Goal: Information Seeking & Learning: Learn about a topic

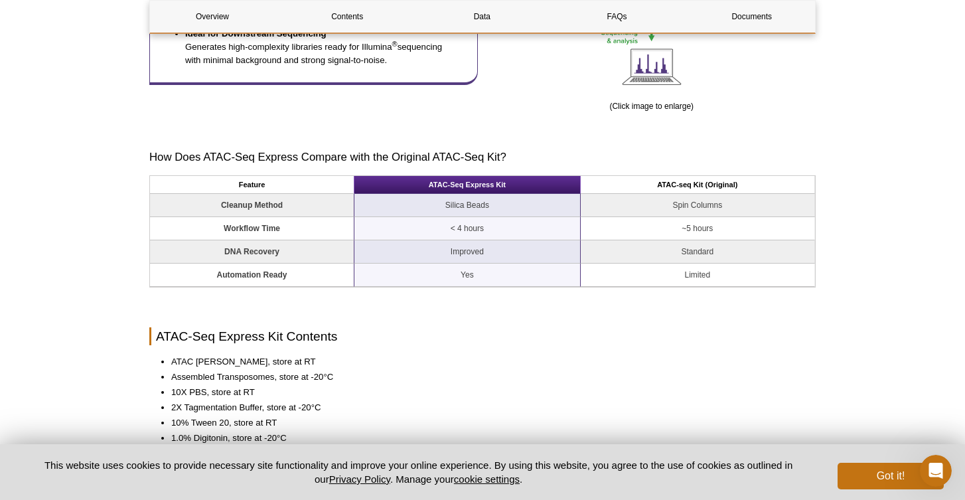
scroll to position [951, 0]
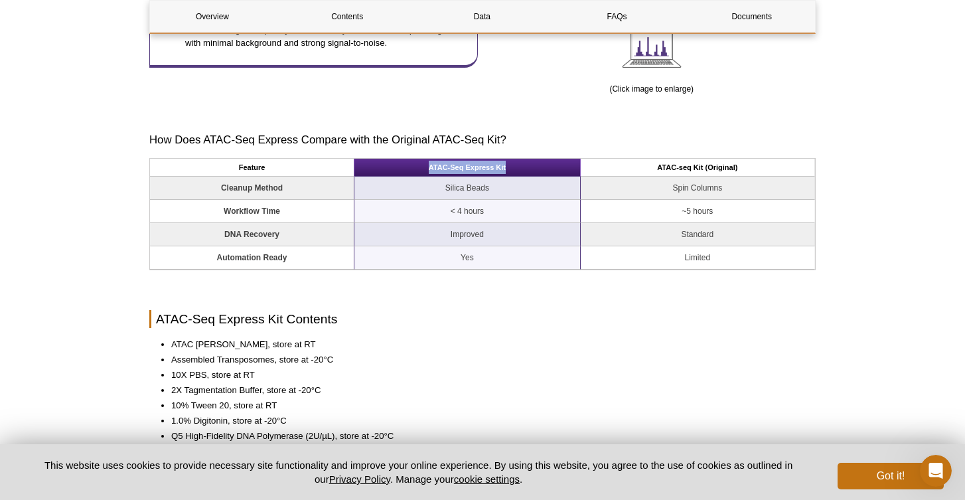
drag, startPoint x: 426, startPoint y: 163, endPoint x: 522, endPoint y: 165, distance: 96.2
click at [522, 166] on th "ATAC-Seq Express Kit" at bounding box center [467, 168] width 226 height 18
click at [525, 167] on th "ATAC-Seq Express Kit" at bounding box center [467, 168] width 226 height 18
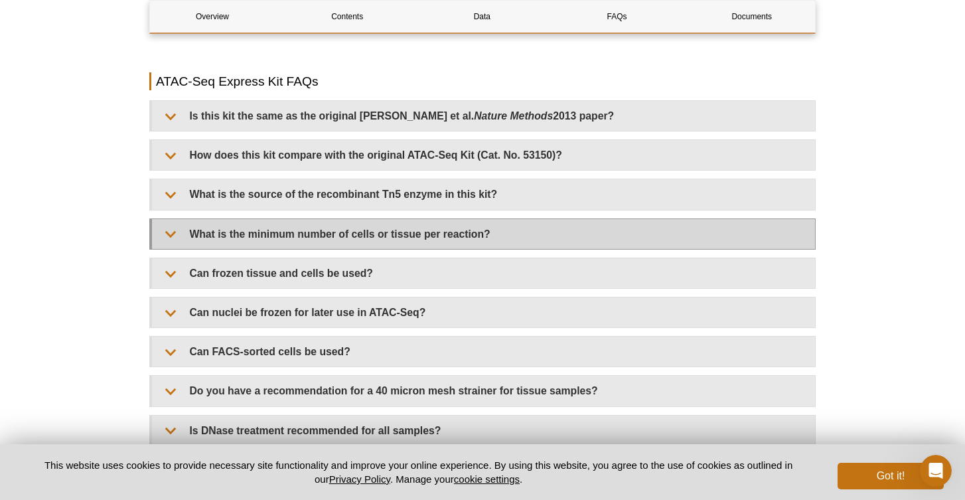
scroll to position [2714, 0]
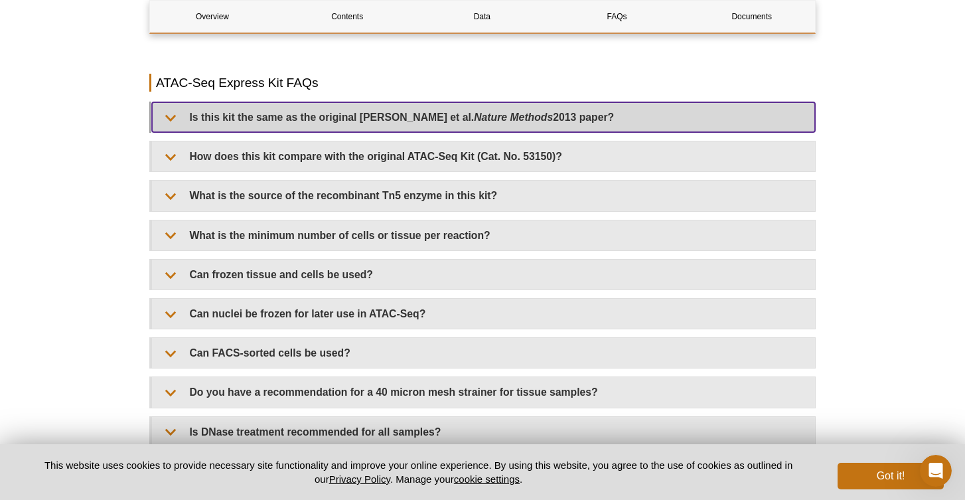
click at [518, 112] on em "Nature Methods" at bounding box center [513, 116] width 79 height 11
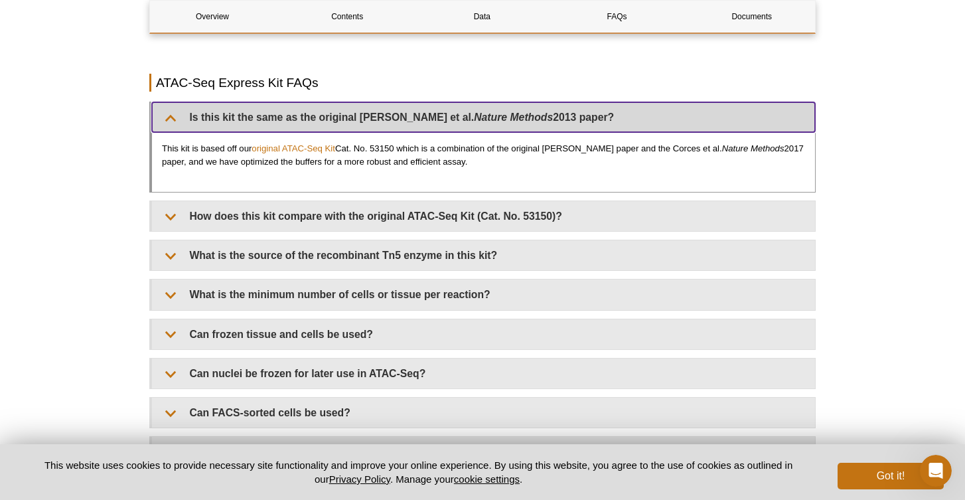
click at [524, 111] on em "Nature Methods" at bounding box center [513, 116] width 79 height 11
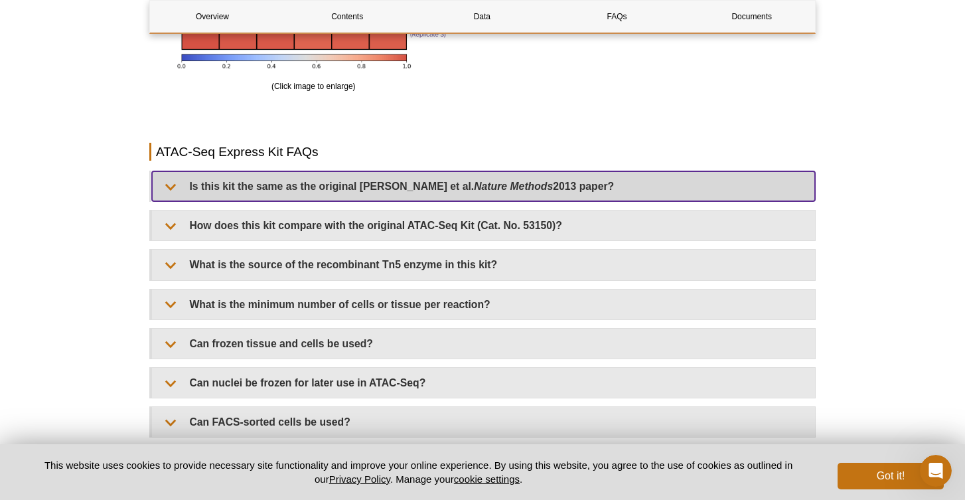
scroll to position [2630, 0]
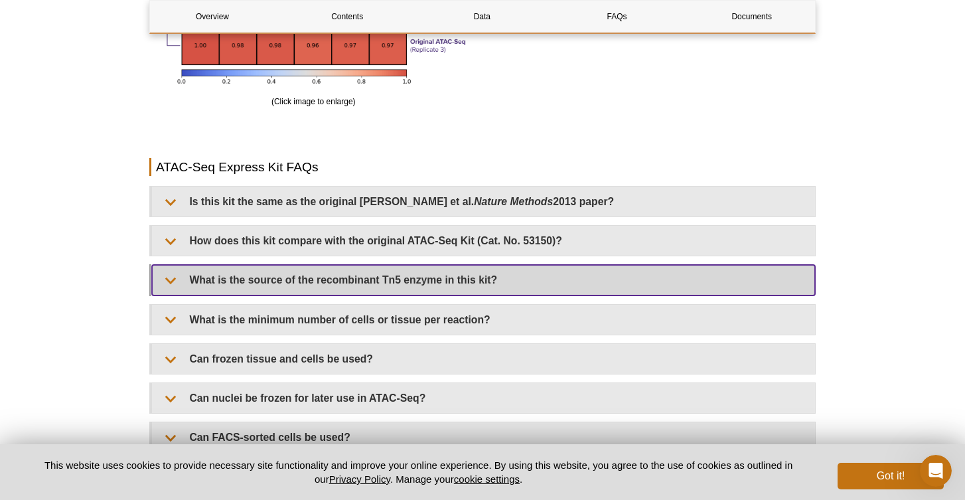
click at [496, 275] on summary "What is the source of the recombinant Tn5 enzyme in this kit?" at bounding box center [483, 280] width 663 height 30
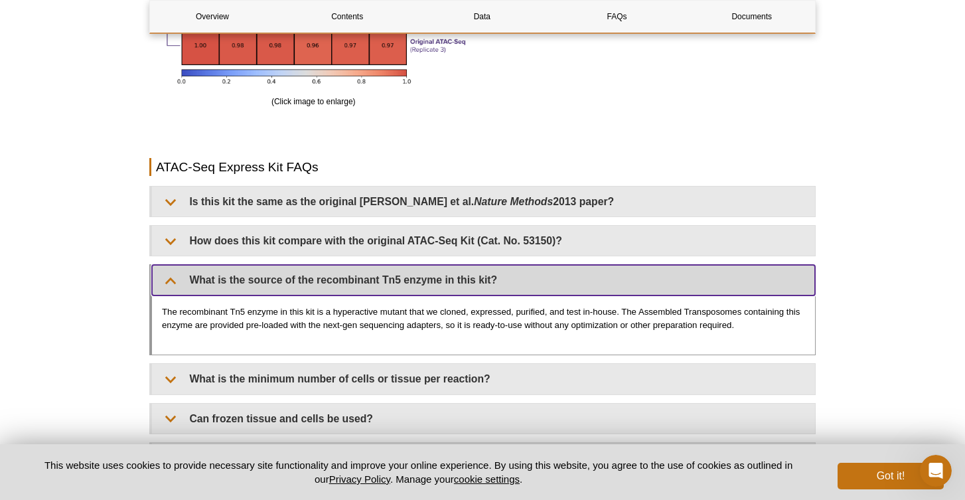
click at [472, 277] on summary "What is the source of the recombinant Tn5 enzyme in this kit?" at bounding box center [483, 280] width 663 height 30
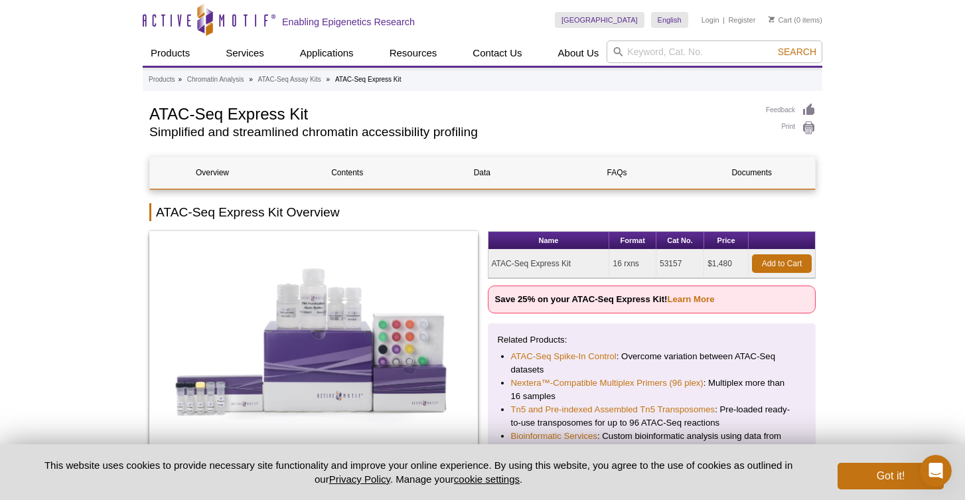
scroll to position [0, 0]
click at [234, 27] on icon at bounding box center [205, 21] width 125 height 12
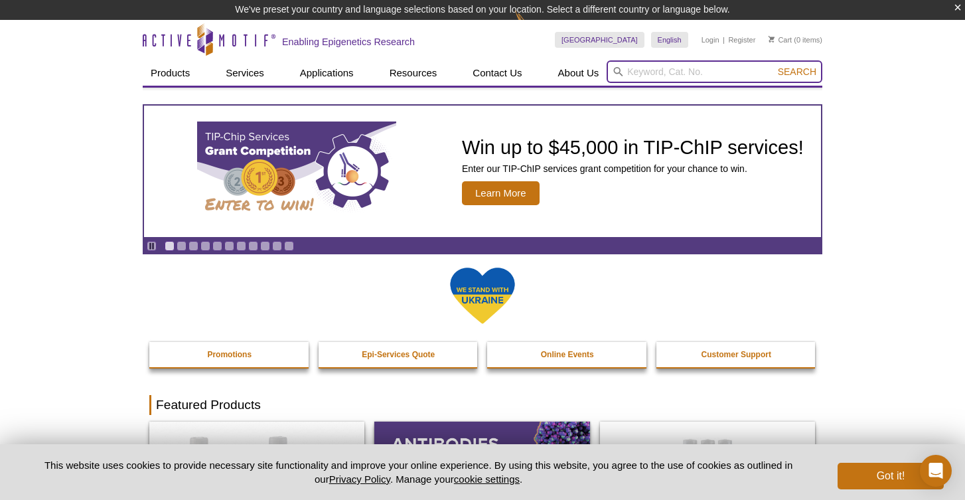
click at [693, 66] on input "search" at bounding box center [714, 71] width 216 height 23
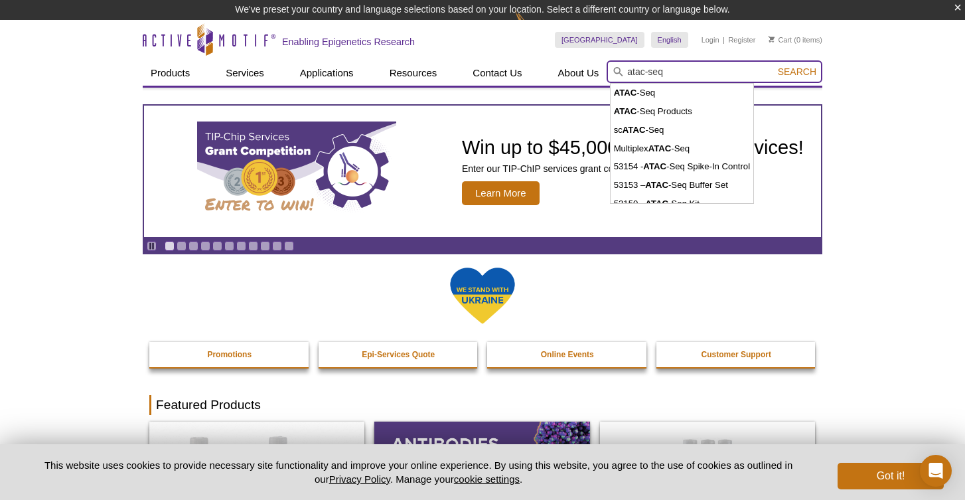
type input "atac-seq"
click at [797, 72] on button "Search" at bounding box center [796, 72] width 46 height 12
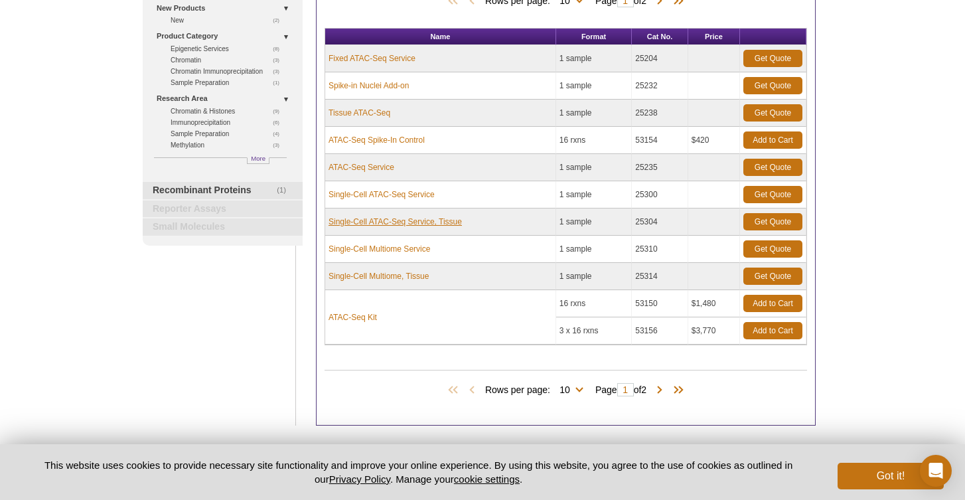
scroll to position [188, 0]
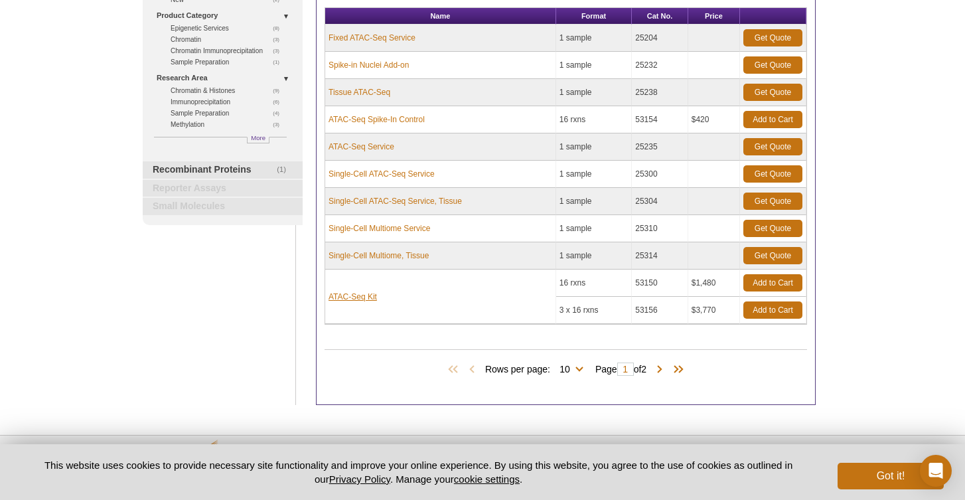
click at [348, 299] on link "ATAC-Seq Kit" at bounding box center [352, 297] width 48 height 12
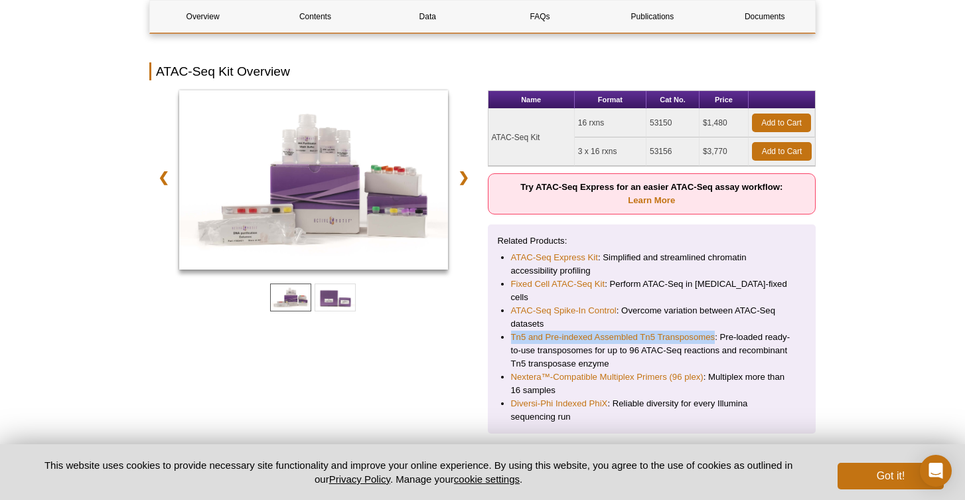
scroll to position [175, 0]
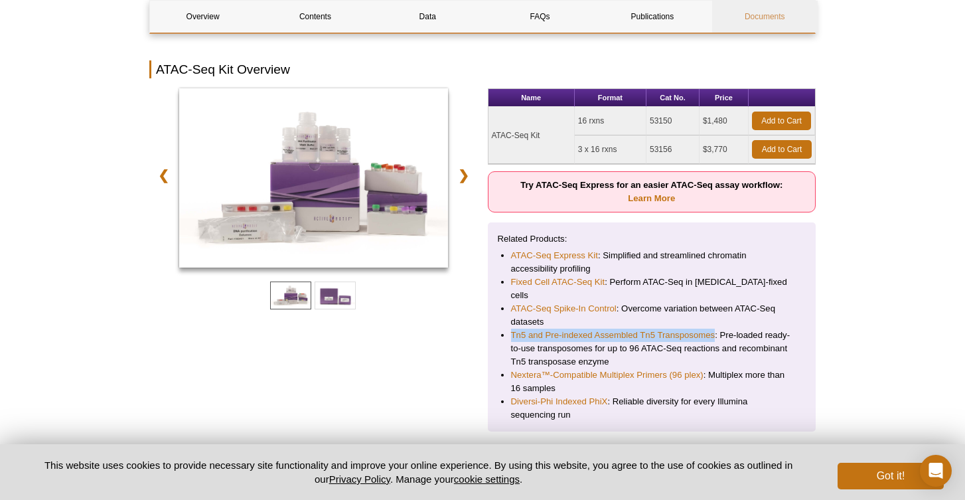
click at [748, 1] on link "Documents" at bounding box center [764, 17] width 105 height 32
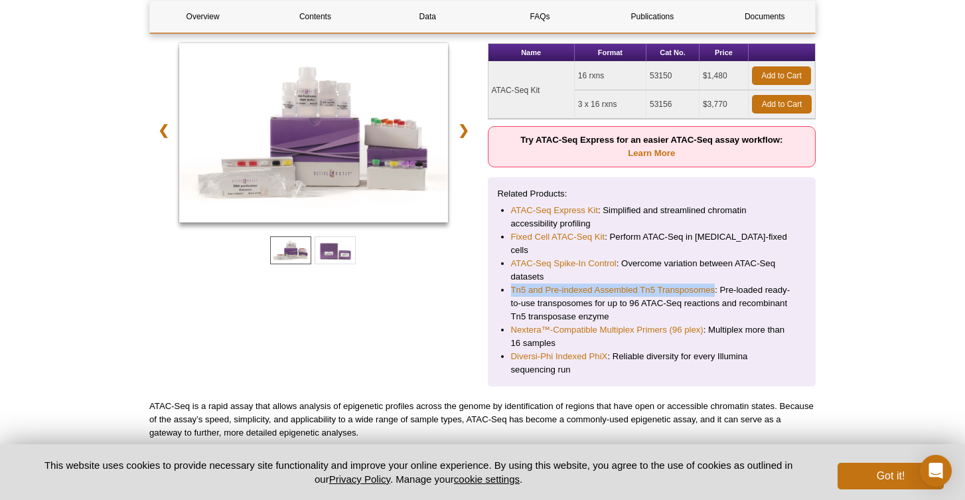
scroll to position [163, 0]
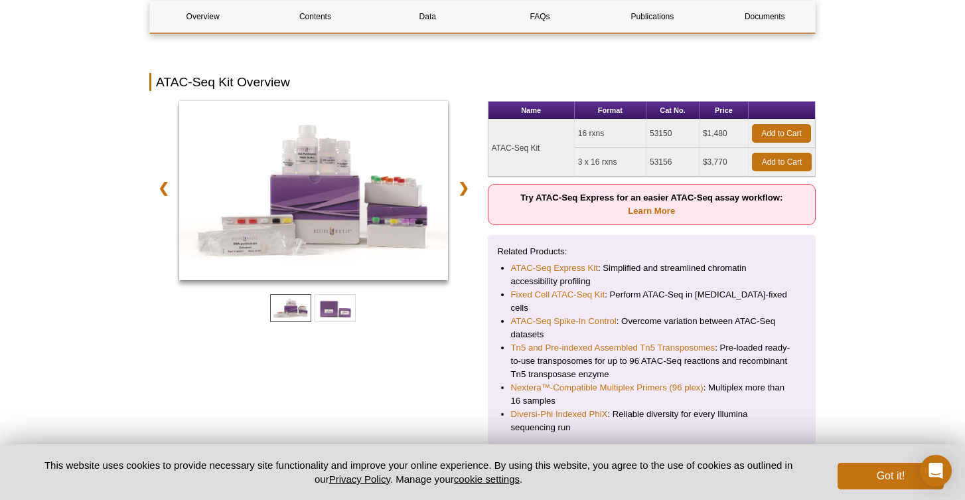
click at [719, 84] on h2 "ATAC-Seq Kit Overview" at bounding box center [482, 82] width 666 height 18
click at [476, 196] on link "❯" at bounding box center [463, 187] width 29 height 31
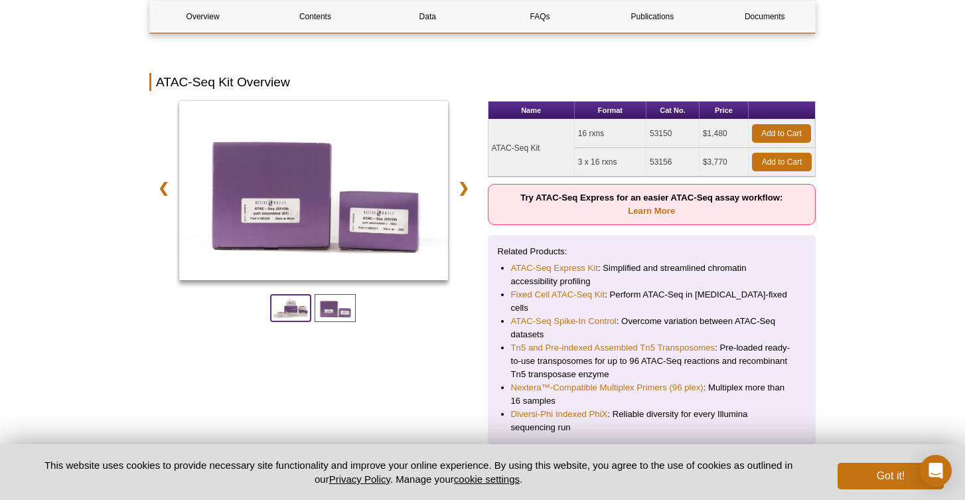
click at [291, 308] on span at bounding box center [290, 308] width 41 height 28
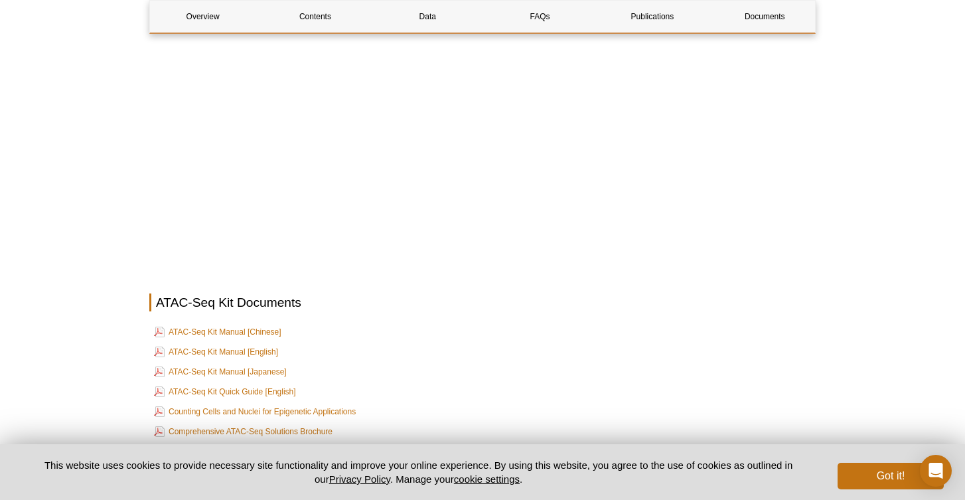
scroll to position [3390, 0]
click at [263, 342] on link "ATAC-Seq Kit Manual [English]" at bounding box center [216, 350] width 124 height 16
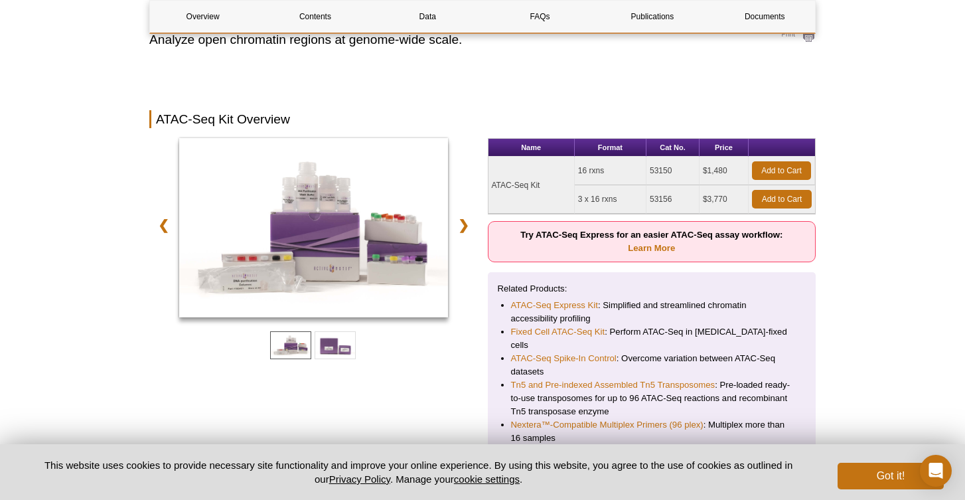
scroll to position [173, 0]
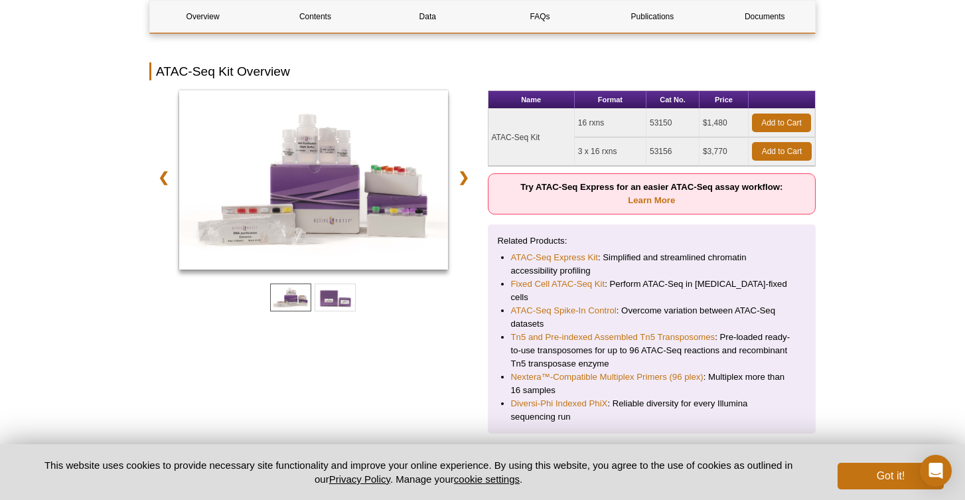
click at [582, 202] on p "Try ATAC-Seq Express for an easier ATAC-Seq assay workflow: Learn More" at bounding box center [652, 193] width 328 height 41
click at [519, 192] on p "Try ATAC-Seq Express for an easier ATAC-Seq assay workflow: Learn More" at bounding box center [652, 193] width 328 height 41
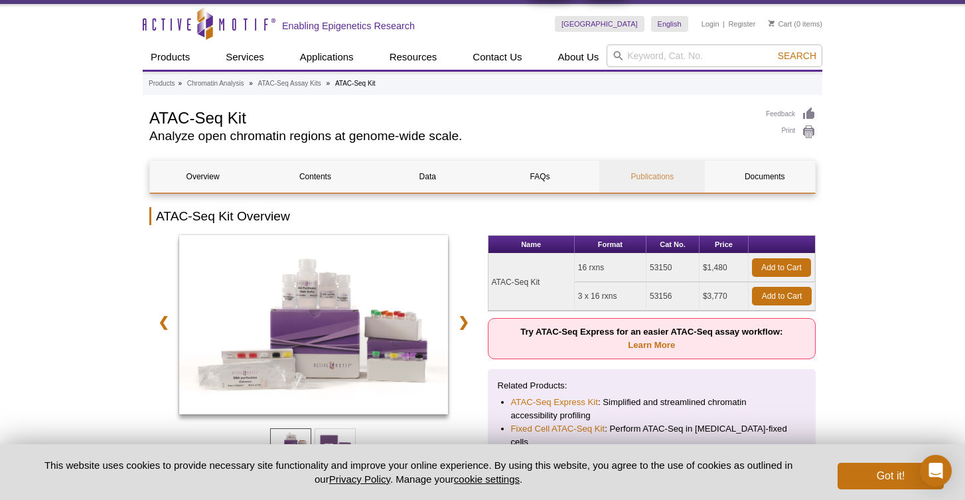
scroll to position [109, 0]
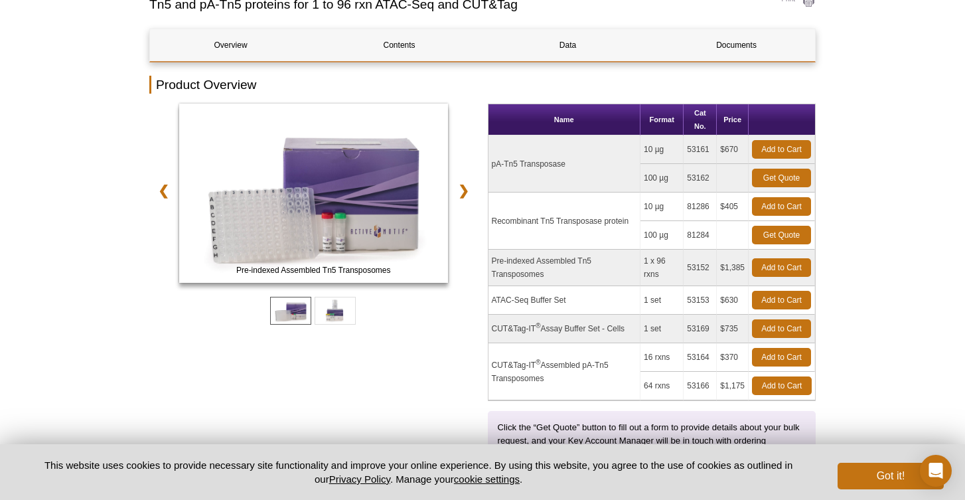
scroll to position [135, 0]
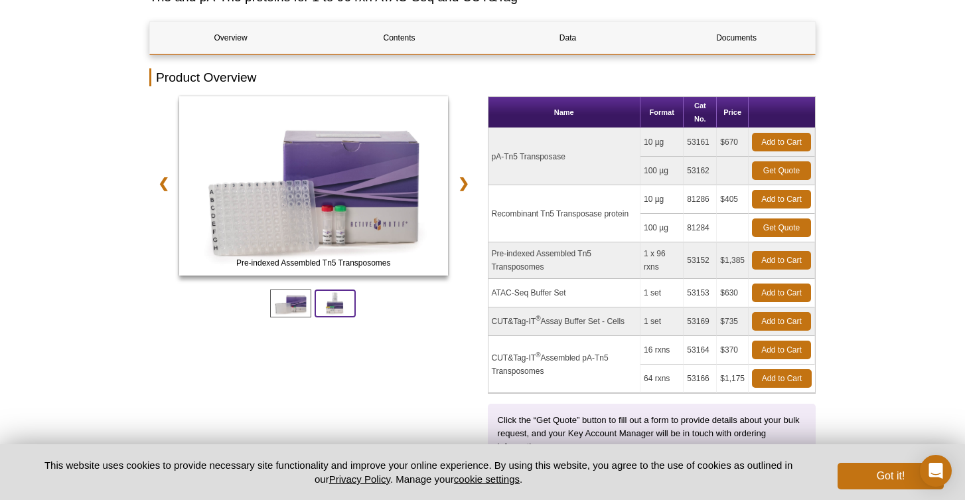
click at [338, 306] on span at bounding box center [334, 303] width 41 height 28
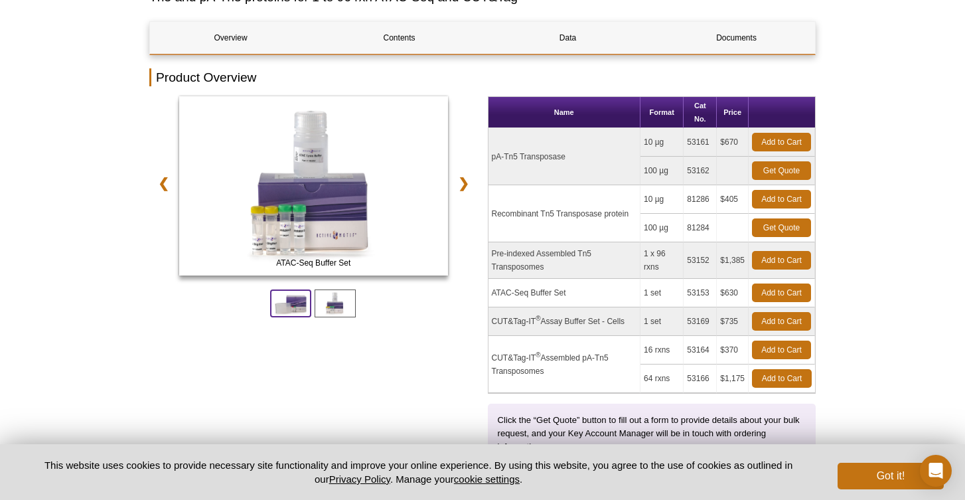
click at [297, 304] on span at bounding box center [290, 303] width 41 height 28
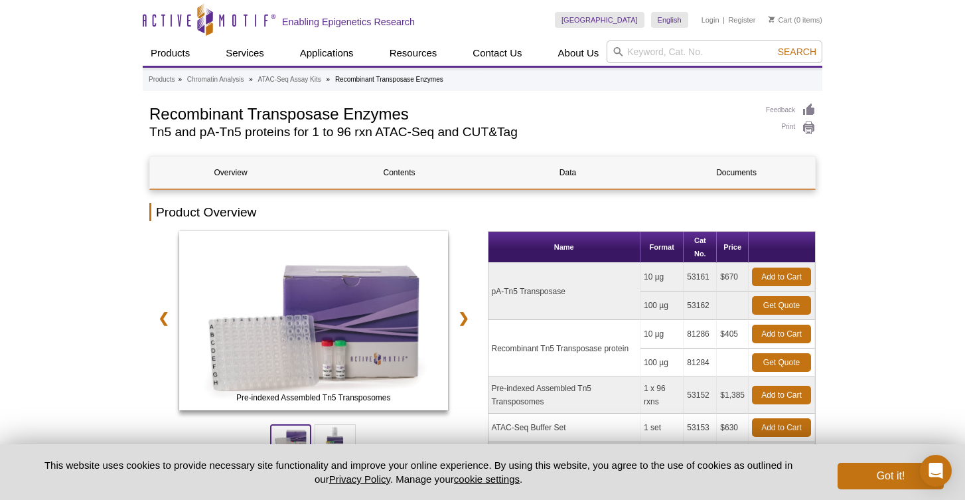
scroll to position [0, 0]
